Goal: Task Accomplishment & Management: Use online tool/utility

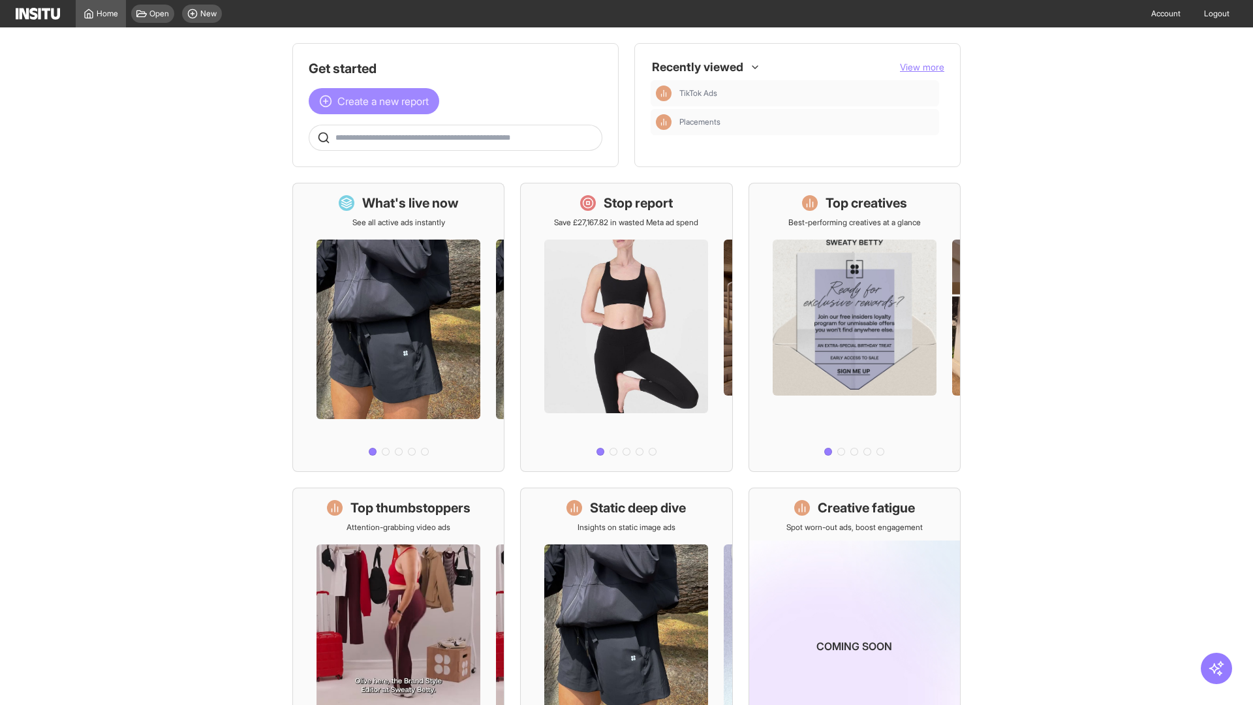
click at [377, 101] on span "Create a new report" at bounding box center [382, 101] width 91 height 16
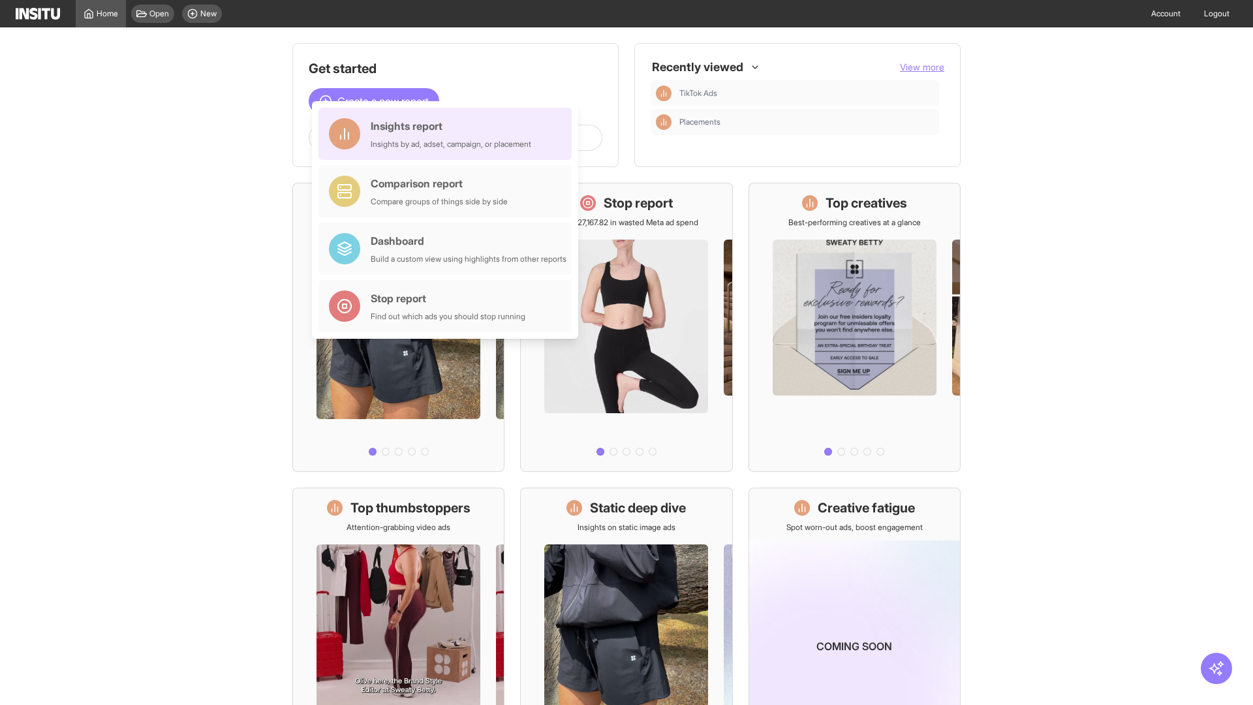
click at [448, 134] on div "Insights report Insights by ad, adset, campaign, or placement" at bounding box center [451, 133] width 161 height 31
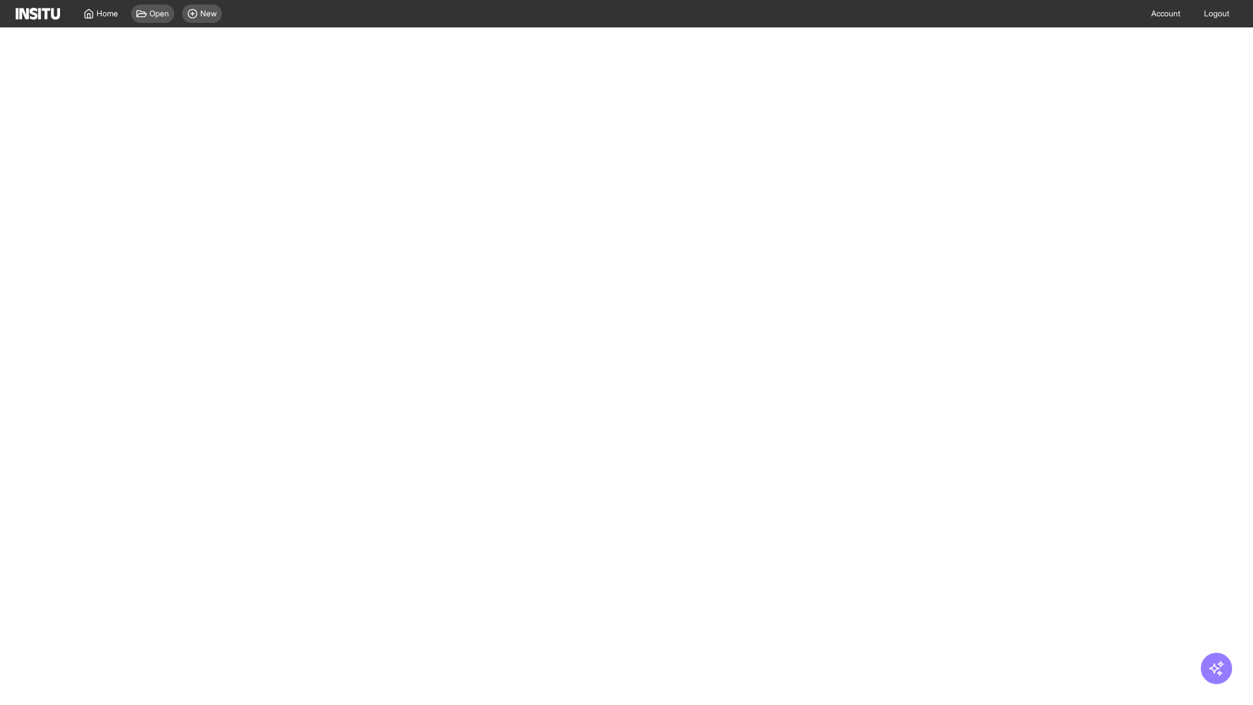
select select "**"
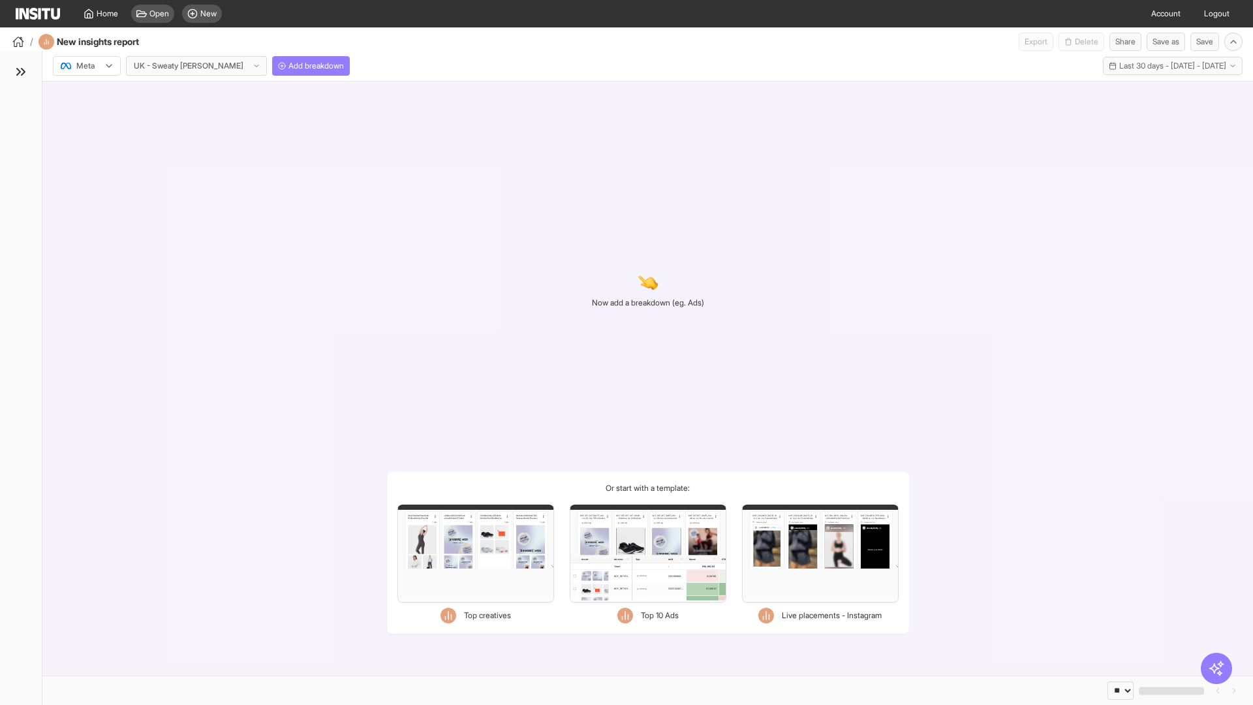
click at [87, 66] on div at bounding box center [77, 65] width 37 height 13
